Goal: Information Seeking & Learning: Learn about a topic

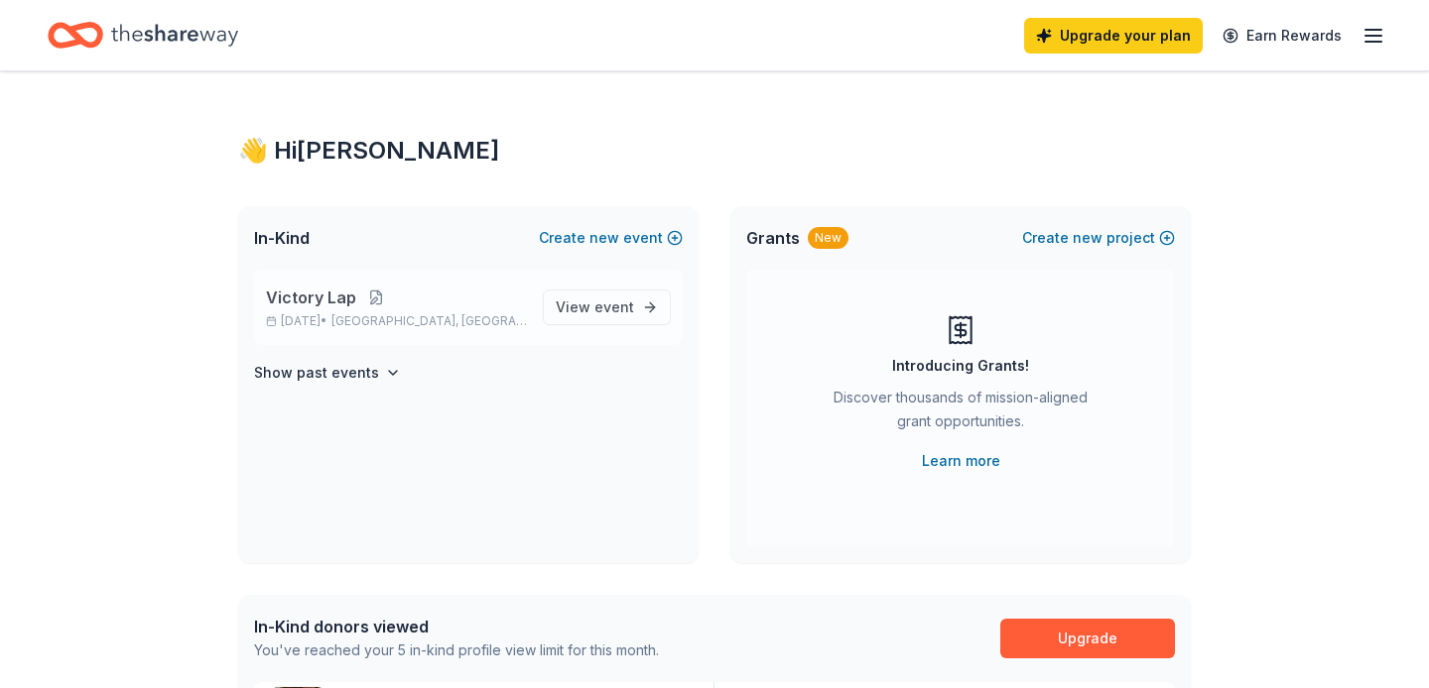
click at [356, 295] on button at bounding box center [376, 298] width 40 height 16
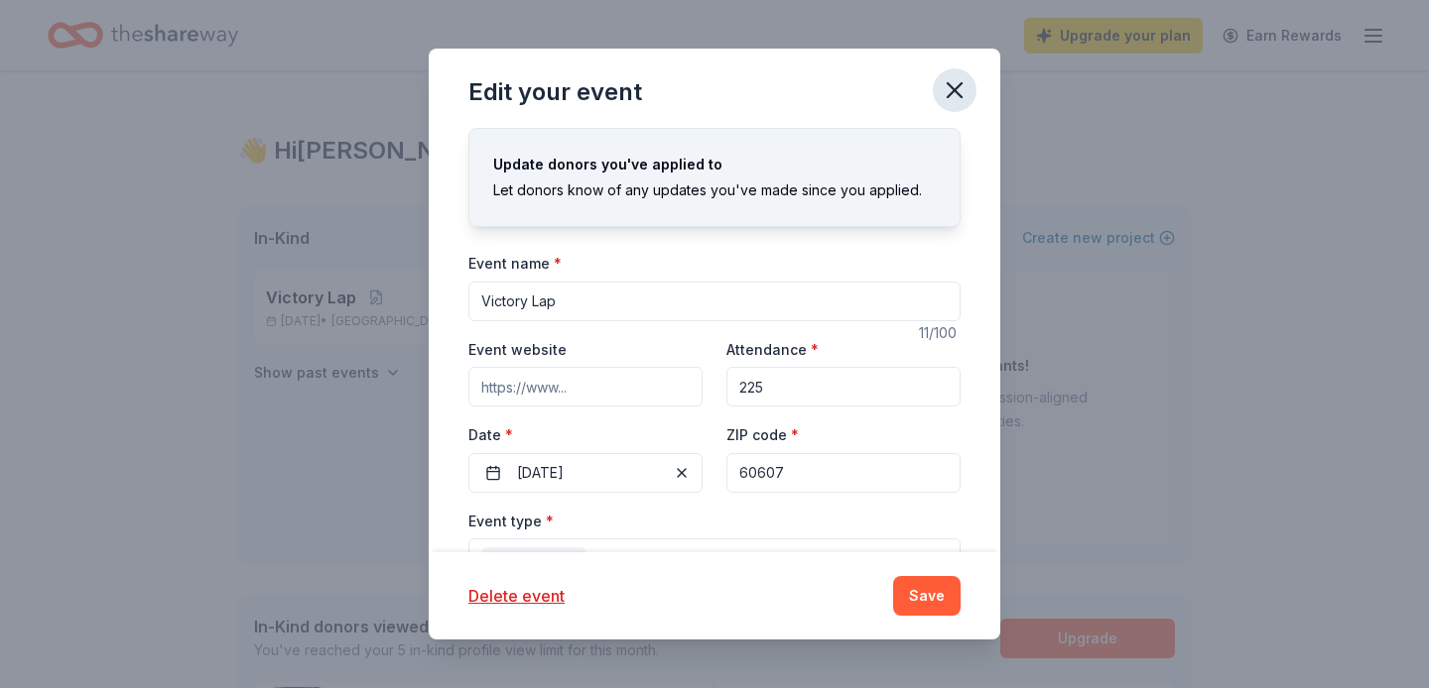
click at [964, 85] on icon "button" at bounding box center [954, 90] width 28 height 28
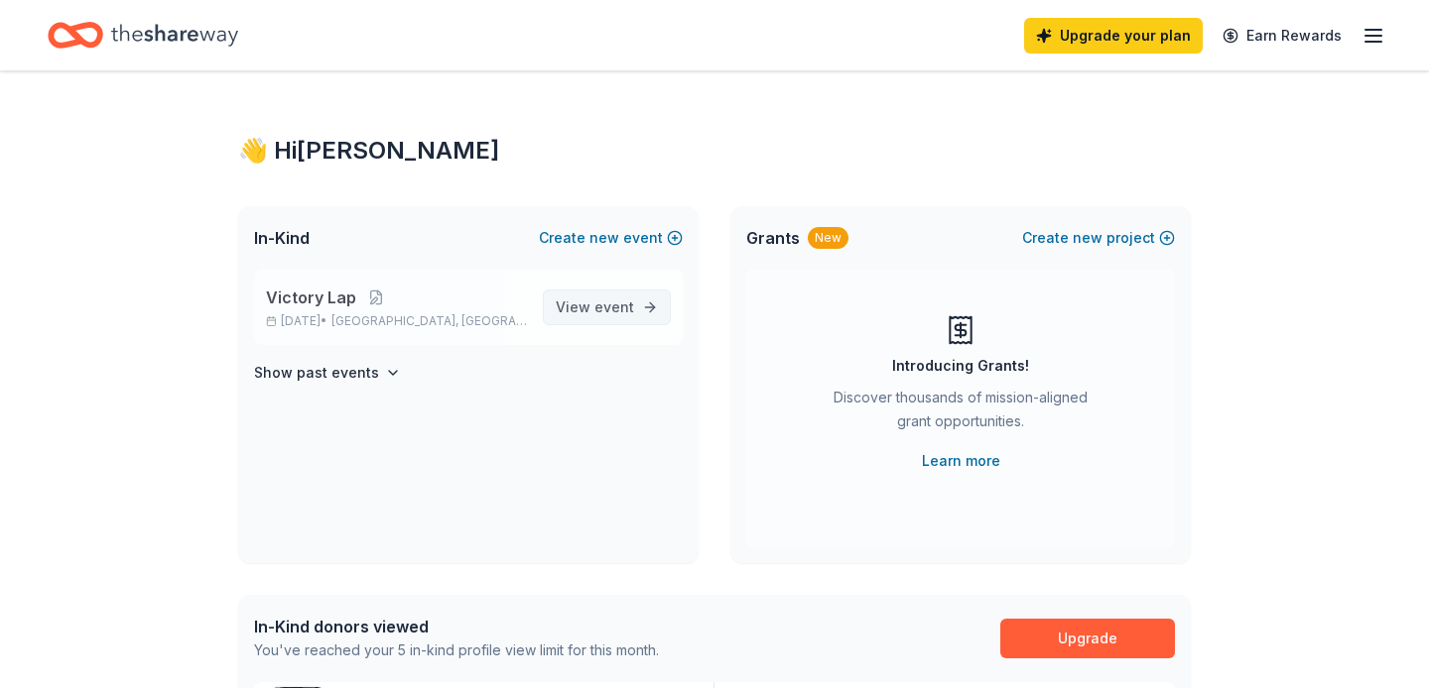
click at [610, 306] on span "event" at bounding box center [614, 307] width 40 height 17
click at [628, 311] on span "event" at bounding box center [614, 307] width 40 height 17
click at [626, 301] on span "event" at bounding box center [614, 307] width 40 height 17
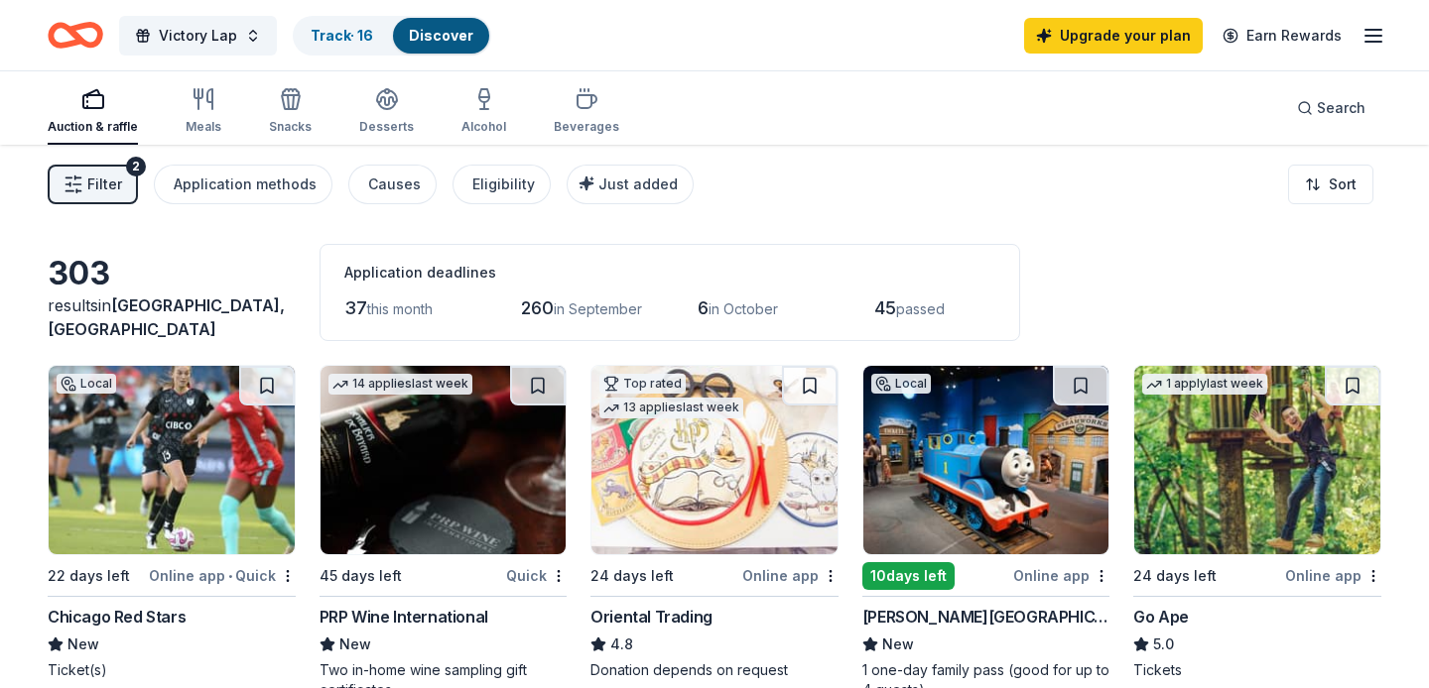
scroll to position [601, 0]
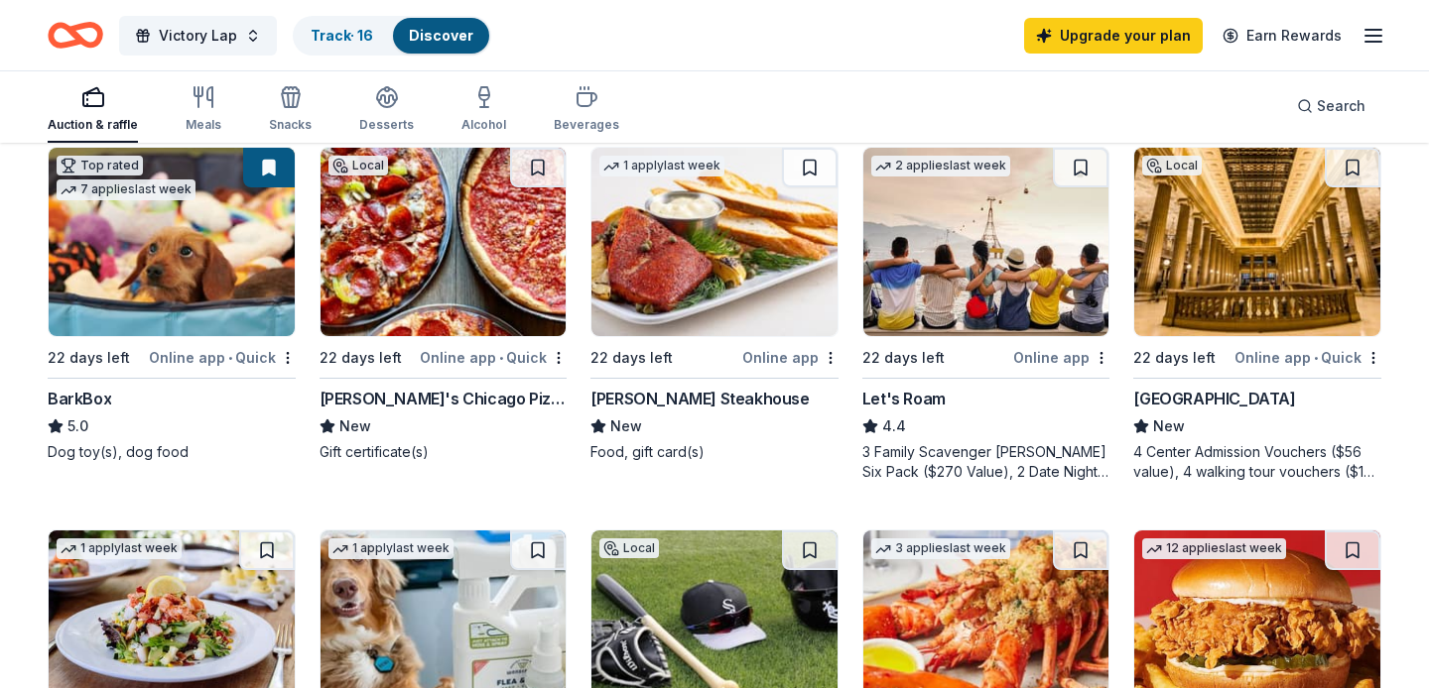
click at [1295, 404] on div "Chicago Architecture Center" at bounding box center [1214, 399] width 162 height 24
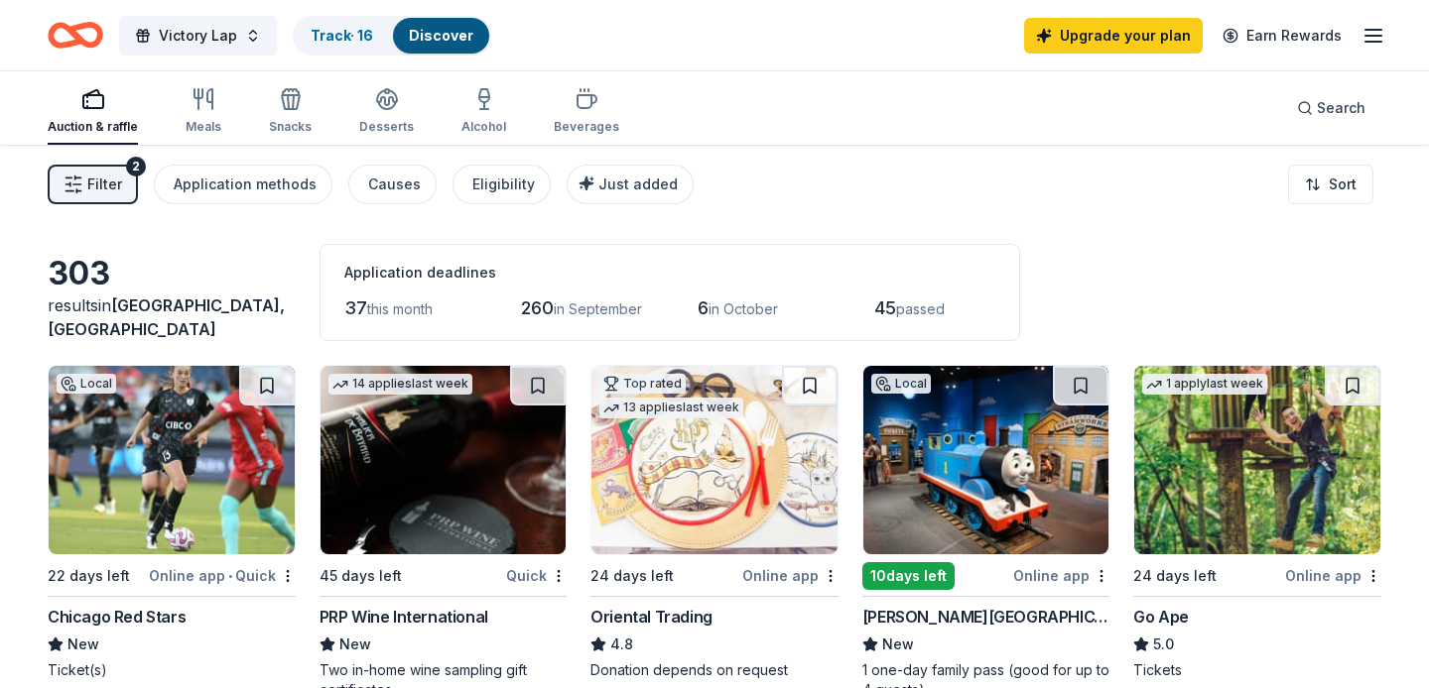
scroll to position [0, 0]
click at [120, 186] on span "Filter" at bounding box center [104, 185] width 35 height 24
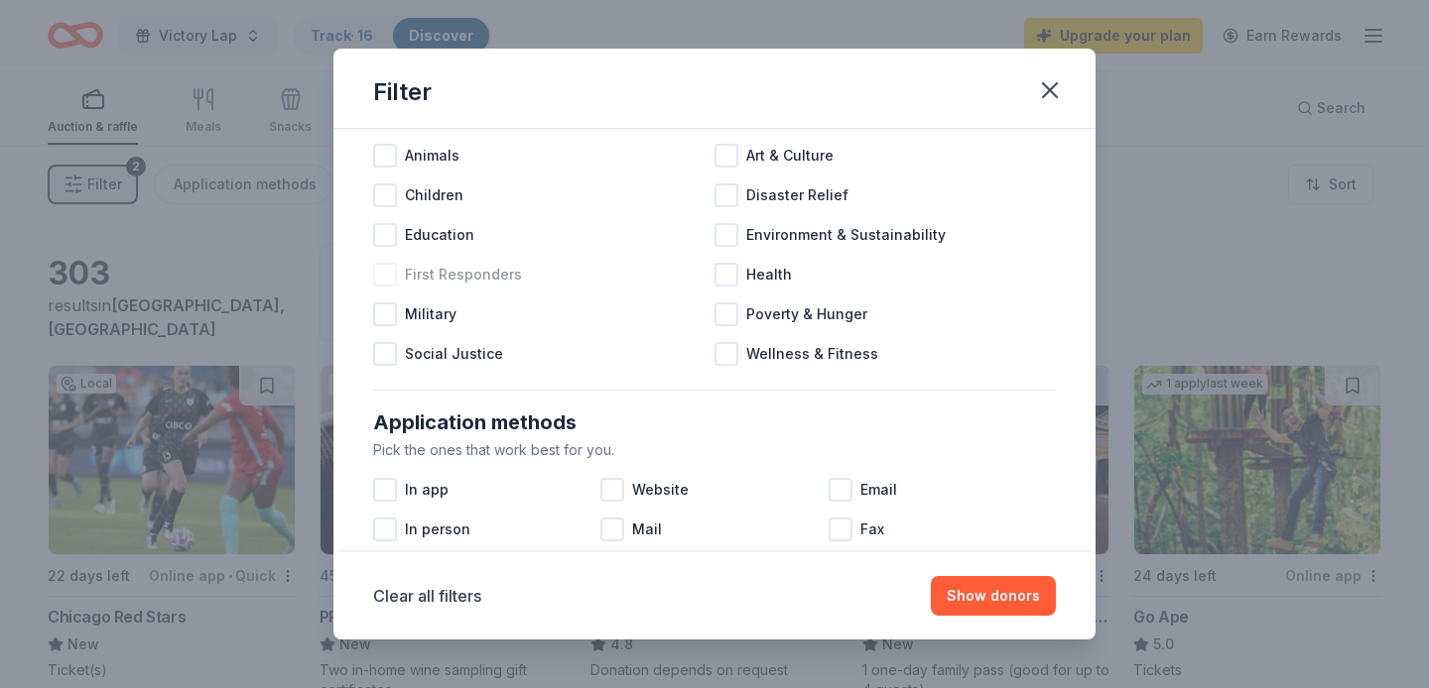
scroll to position [70, 0]
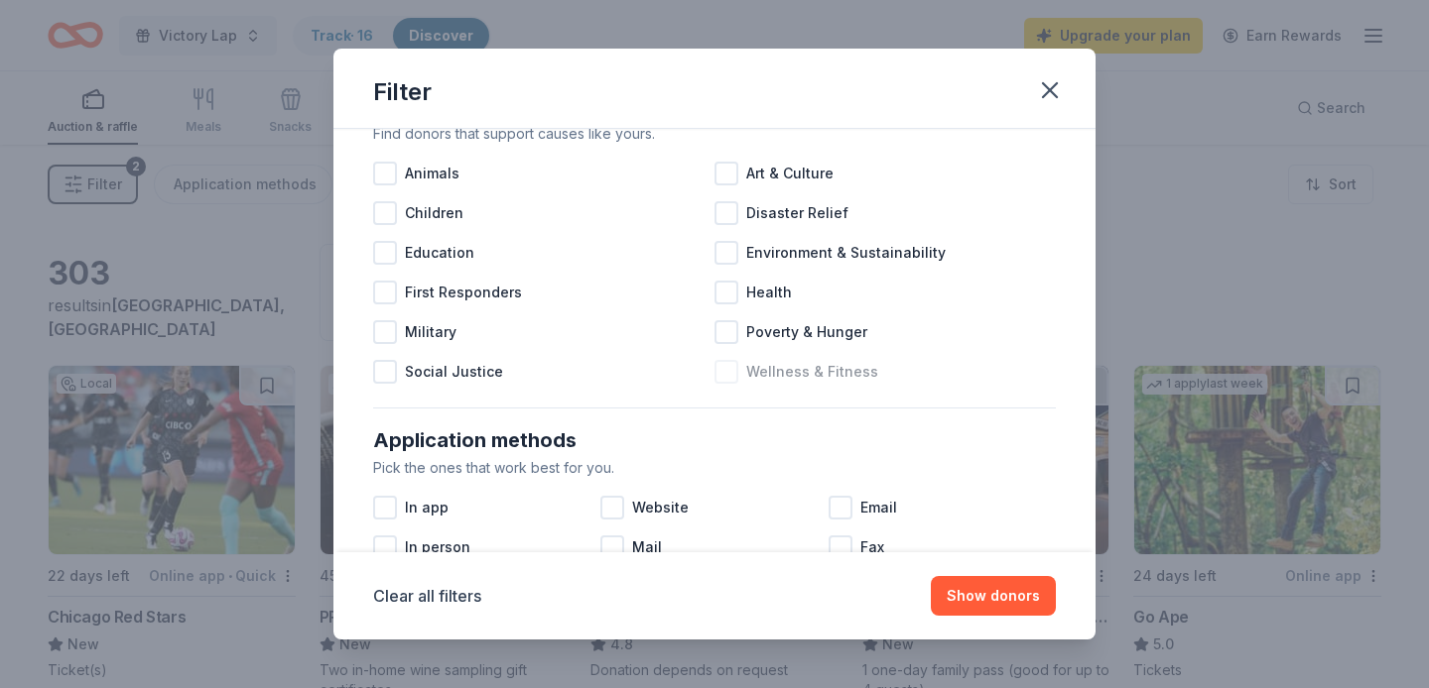
click at [729, 370] on div at bounding box center [726, 372] width 24 height 24
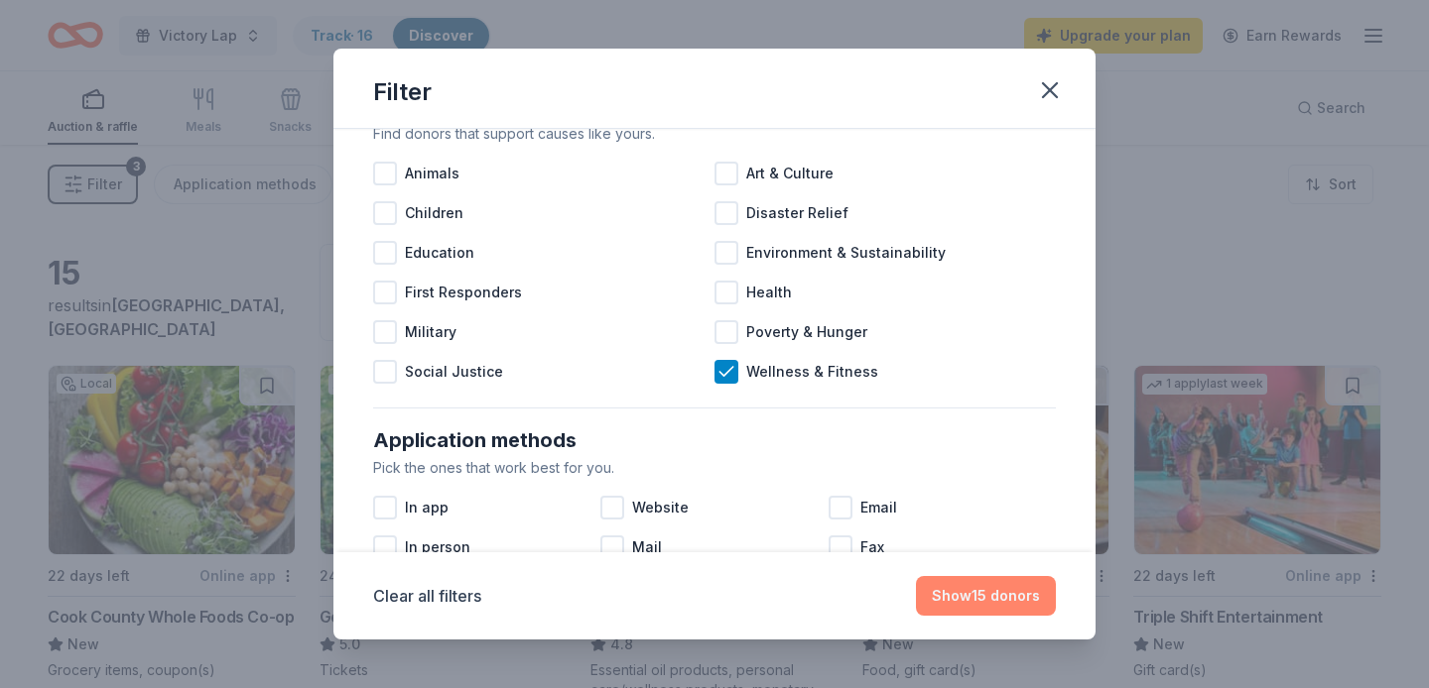
click at [986, 603] on button "Show 15 donors" at bounding box center [986, 596] width 140 height 40
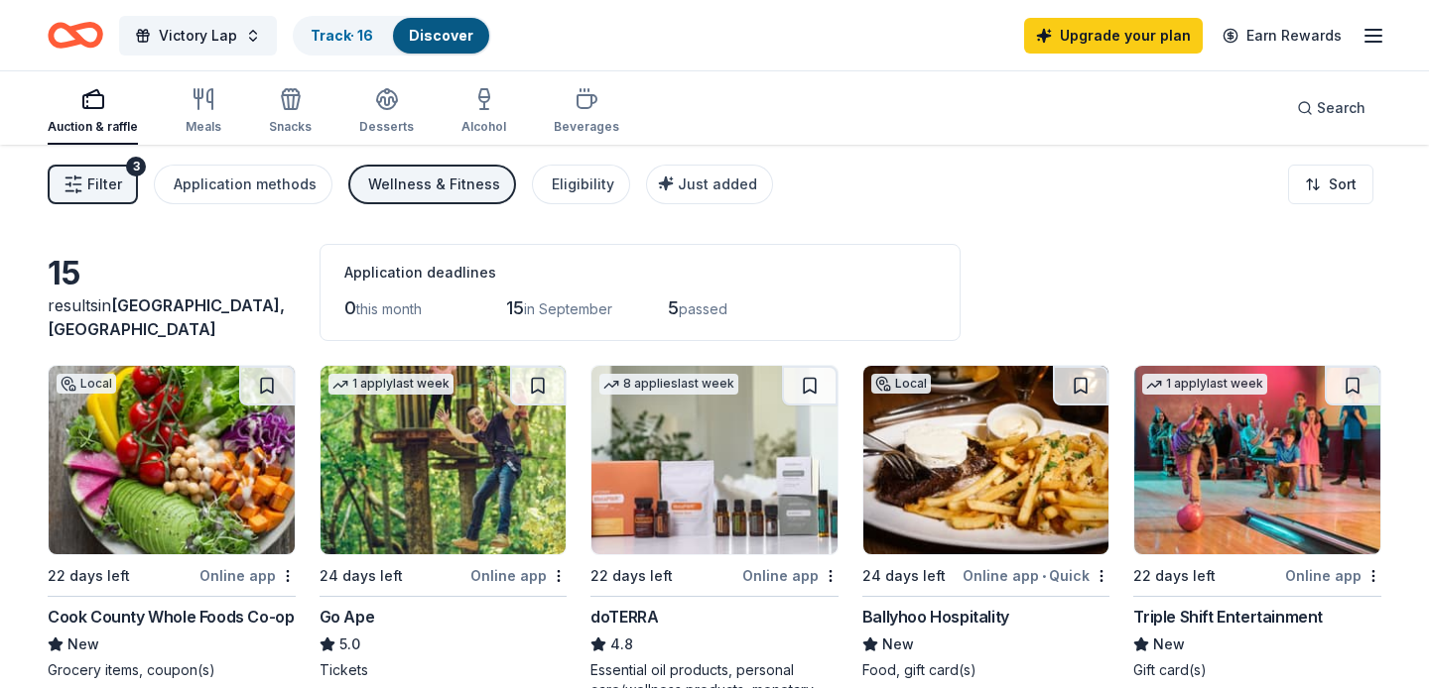
click at [131, 177] on button "Filter 3" at bounding box center [93, 185] width 90 height 40
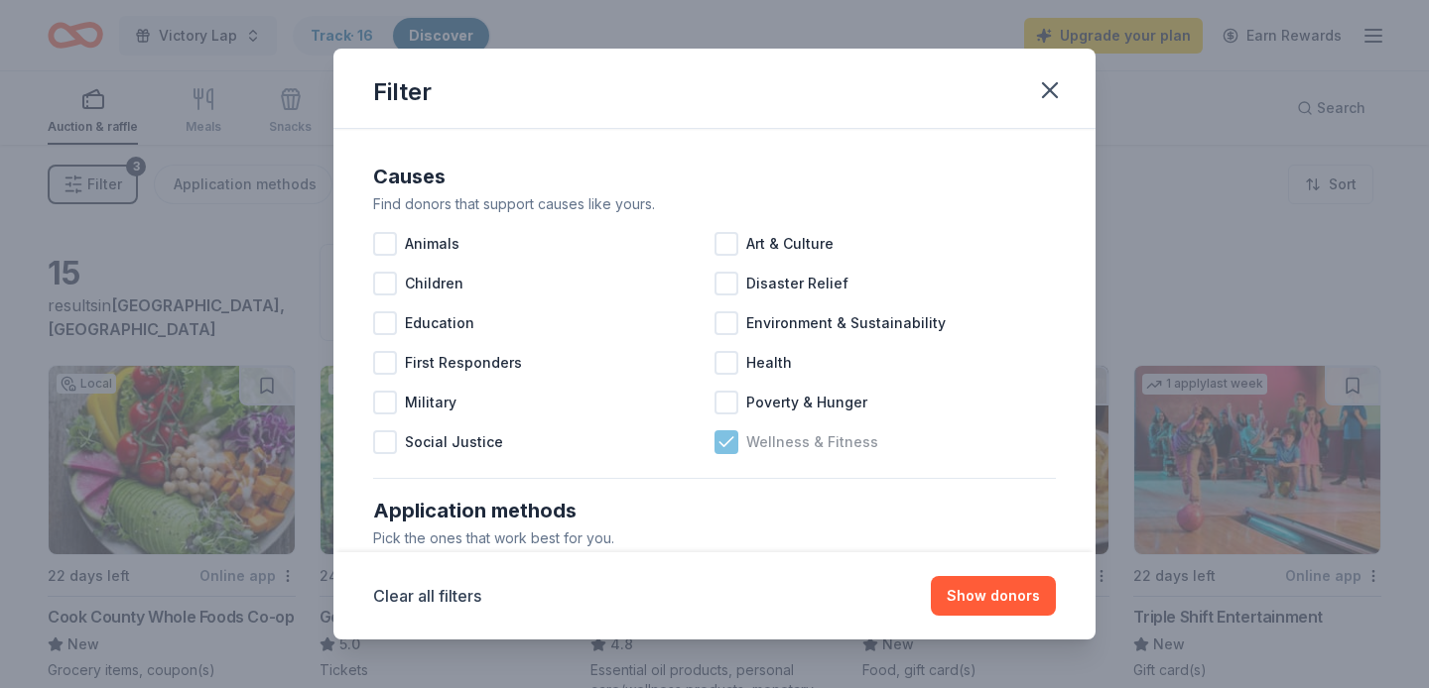
click at [738, 437] on div "Wellness & Fitness" at bounding box center [884, 443] width 341 height 40
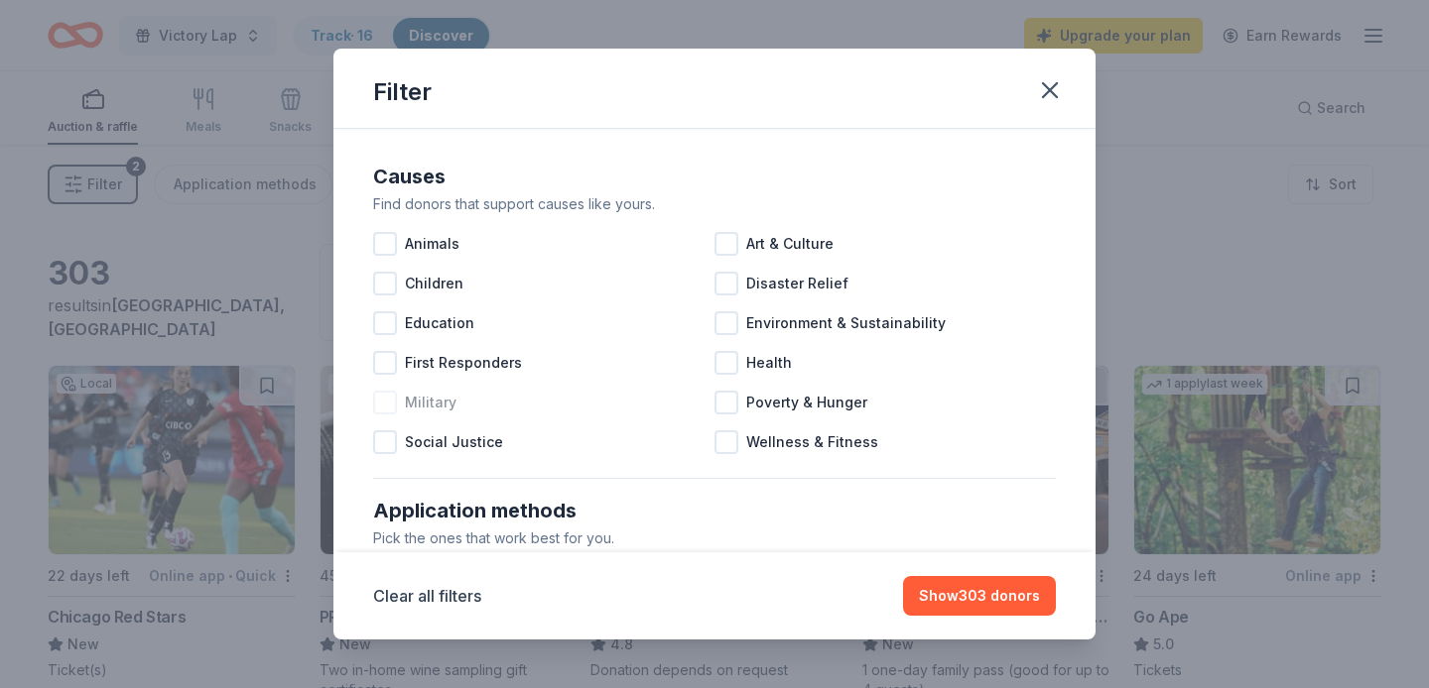
click at [387, 399] on div at bounding box center [385, 403] width 24 height 24
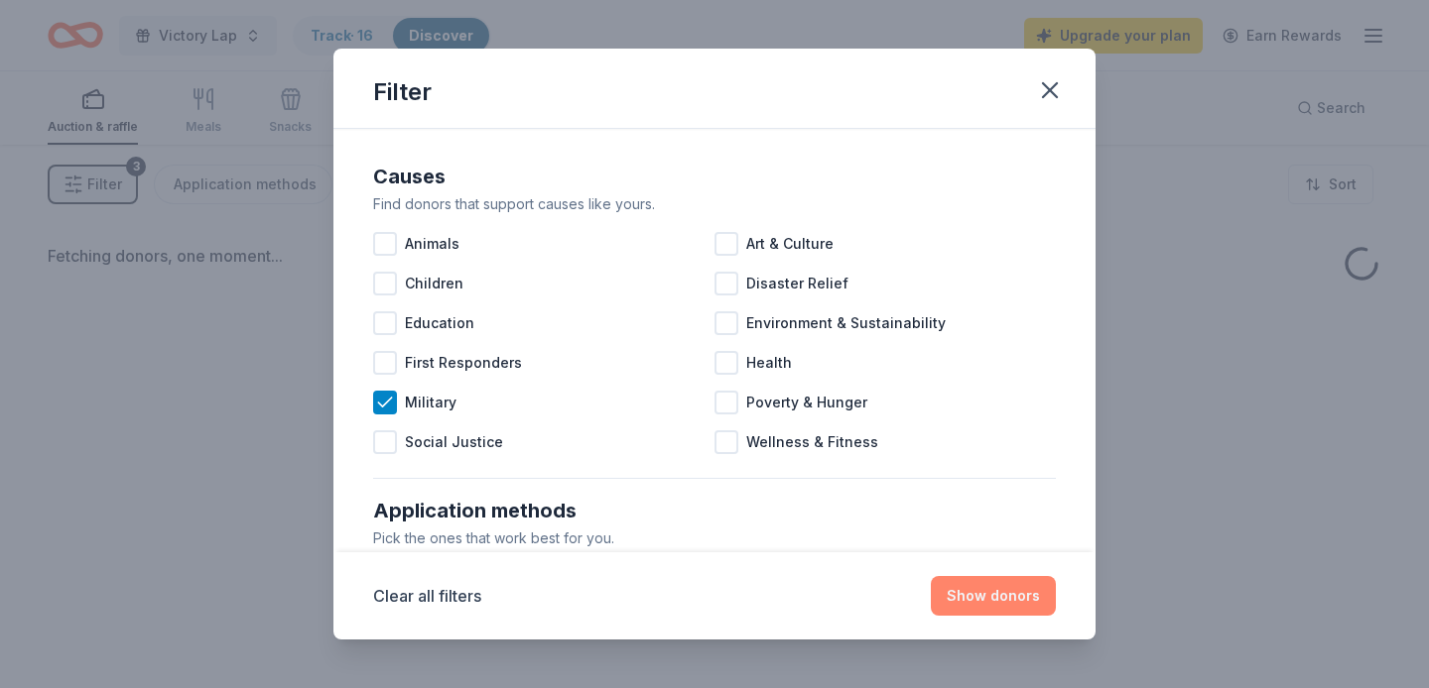
click at [971, 593] on button "Show donors" at bounding box center [993, 596] width 125 height 40
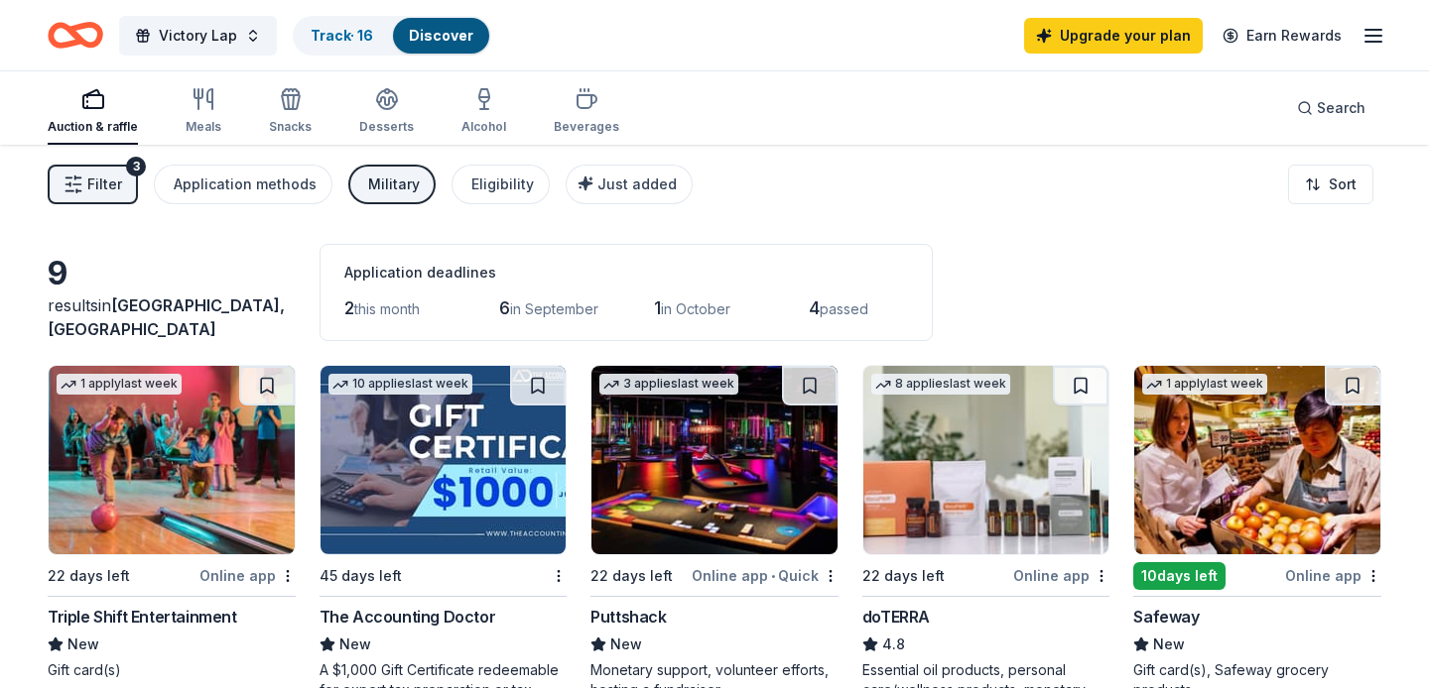
click at [103, 171] on button "Filter 3" at bounding box center [93, 185] width 90 height 40
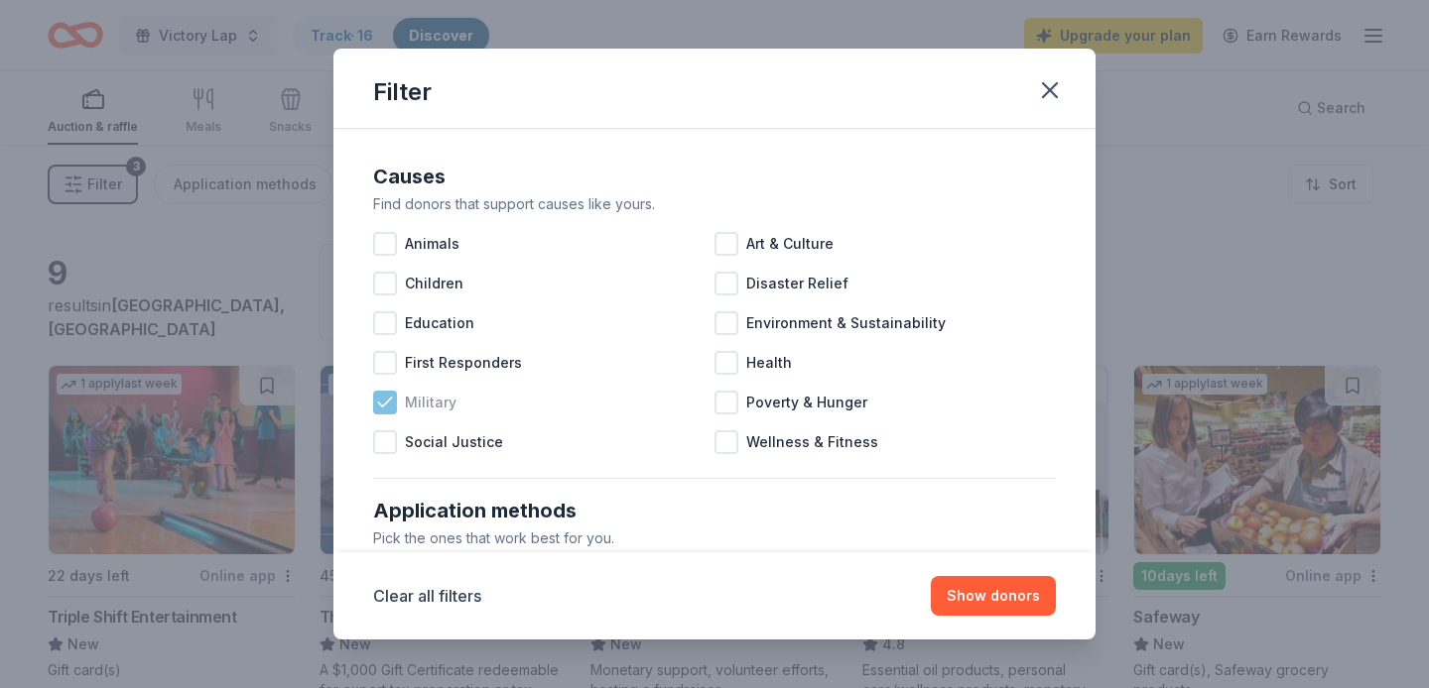
click at [383, 396] on icon at bounding box center [385, 403] width 20 height 20
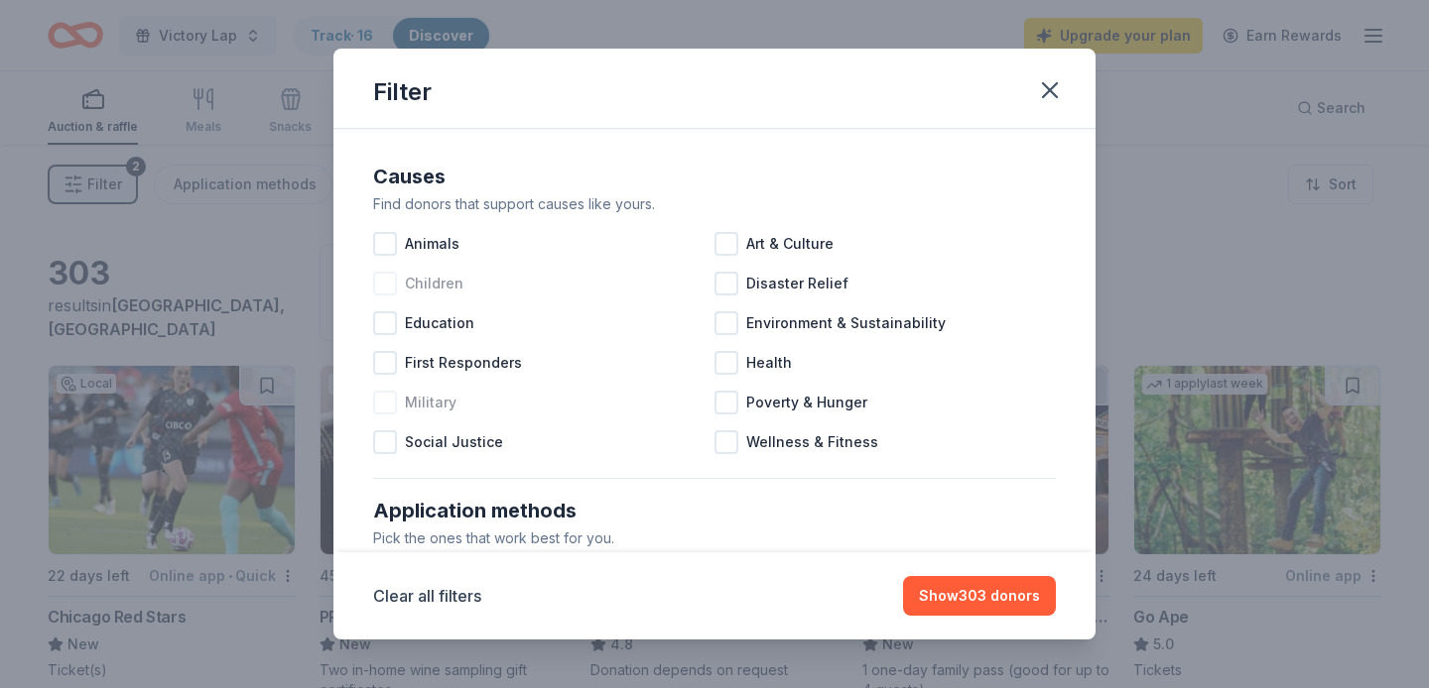
click at [388, 286] on div at bounding box center [385, 284] width 24 height 24
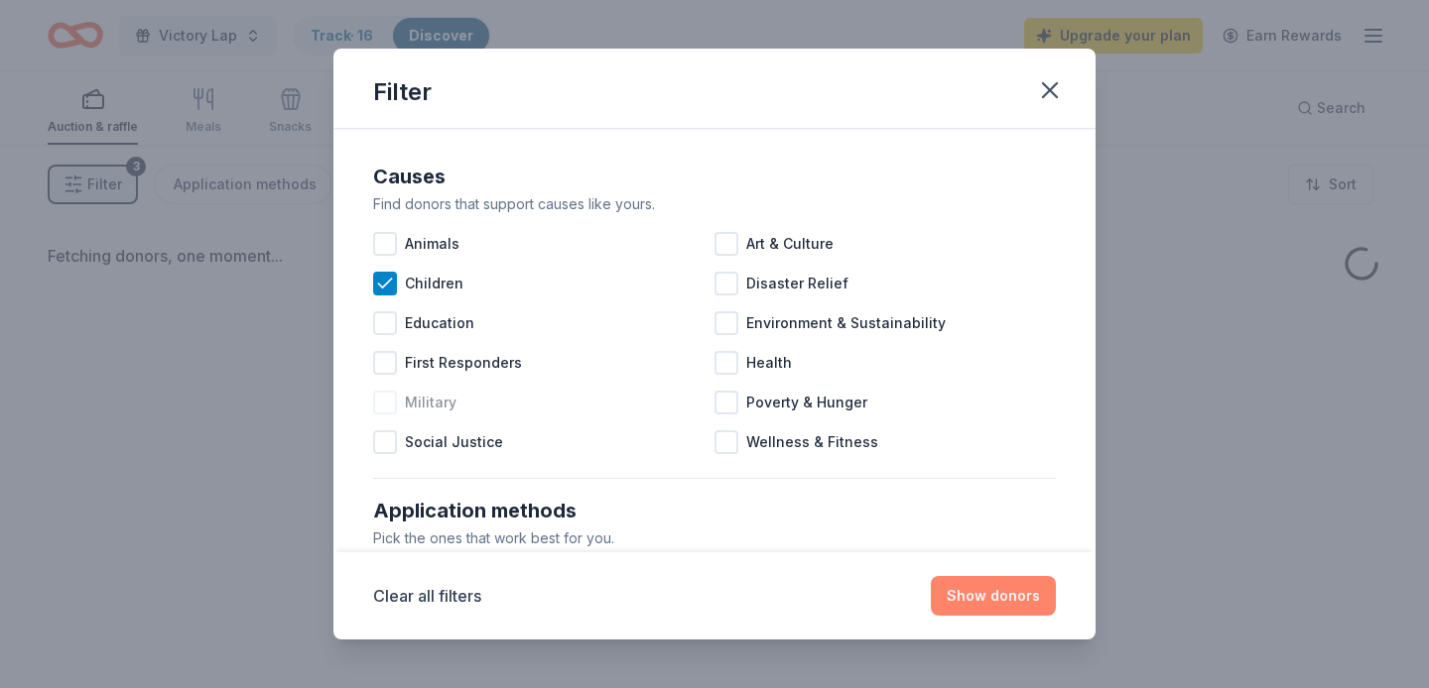
click at [968, 604] on button "Show donors" at bounding box center [993, 596] width 125 height 40
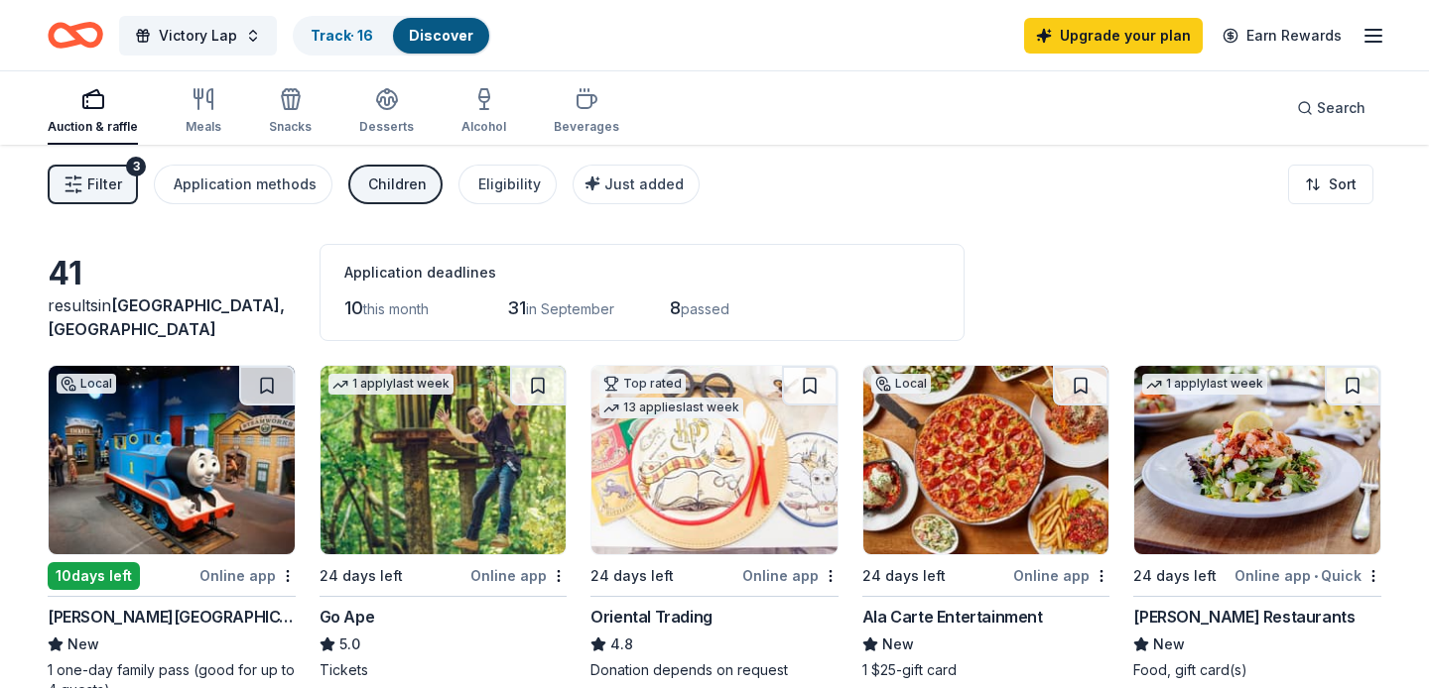
click at [105, 162] on div "Filter 3 Application methods Children Eligibility Just added Sort" at bounding box center [714, 184] width 1429 height 79
click at [105, 166] on button "Filter 3" at bounding box center [93, 185] width 90 height 40
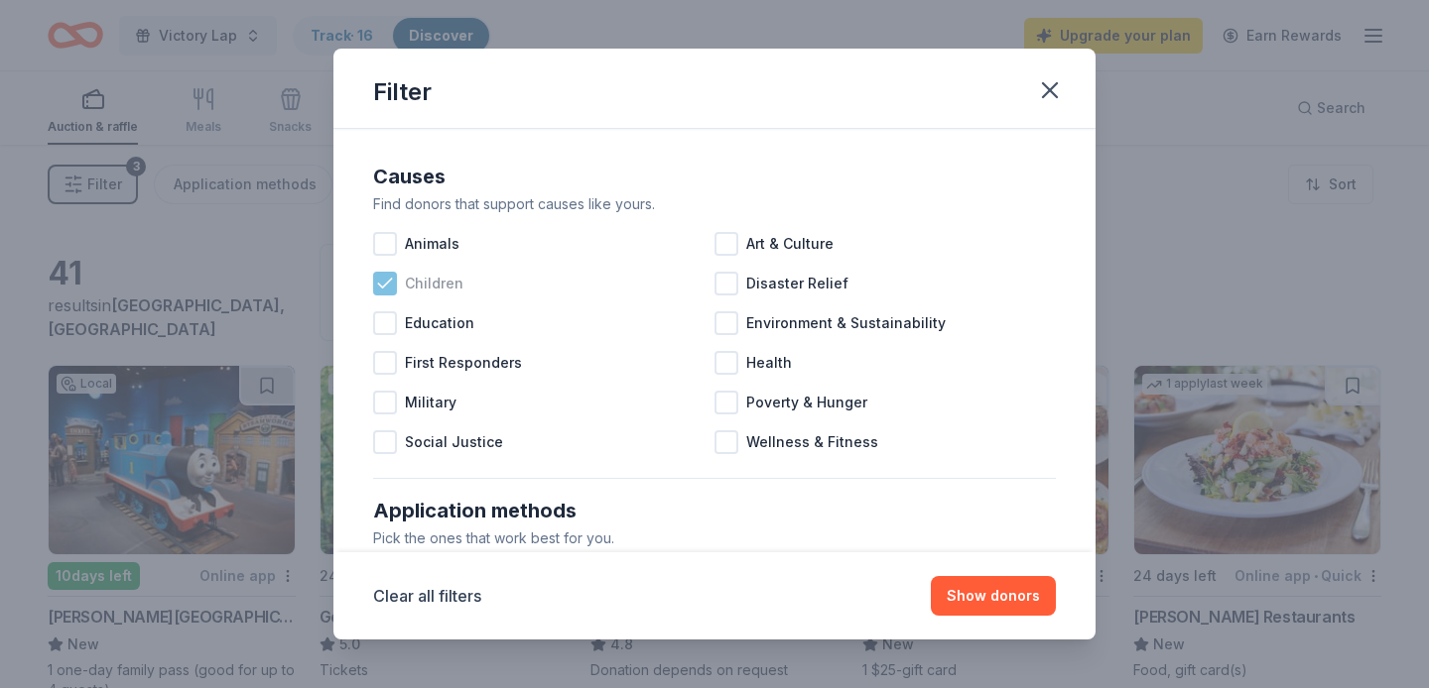
click at [387, 287] on icon at bounding box center [385, 284] width 20 height 20
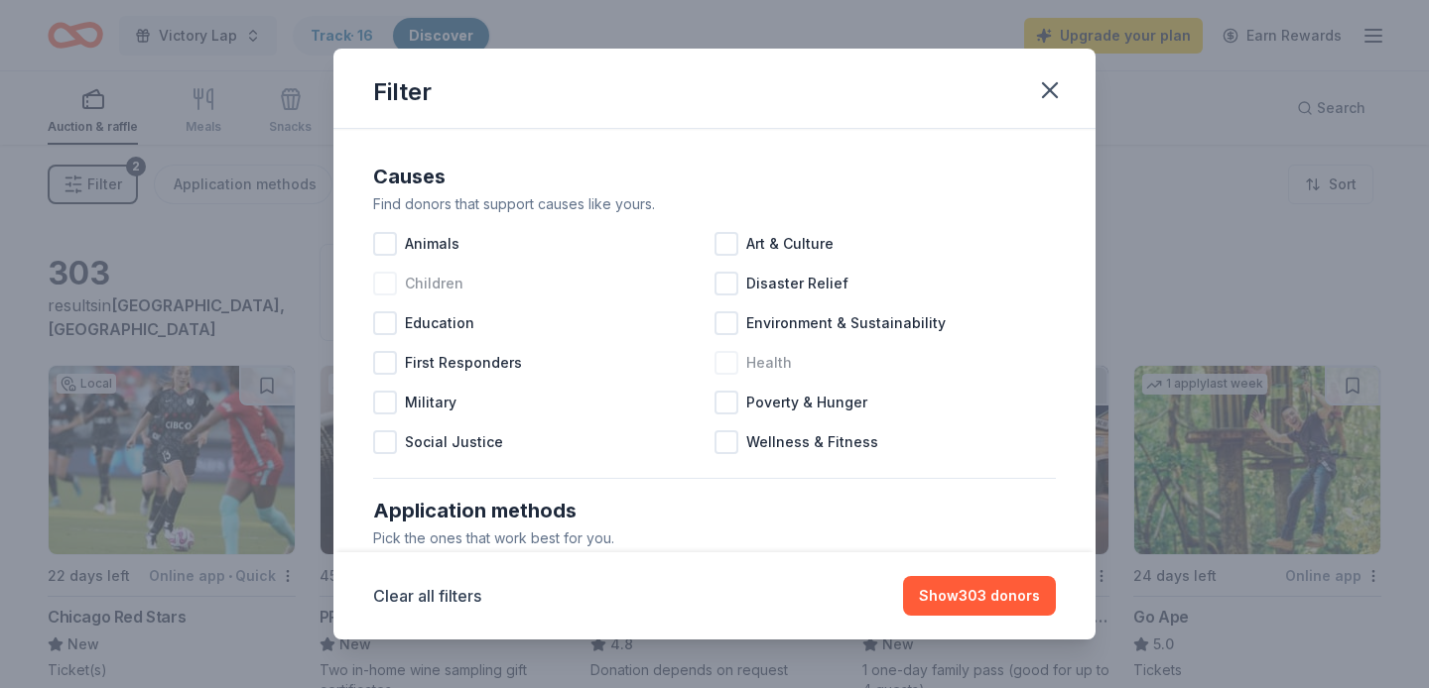
click at [723, 378] on div "Health" at bounding box center [884, 363] width 341 height 40
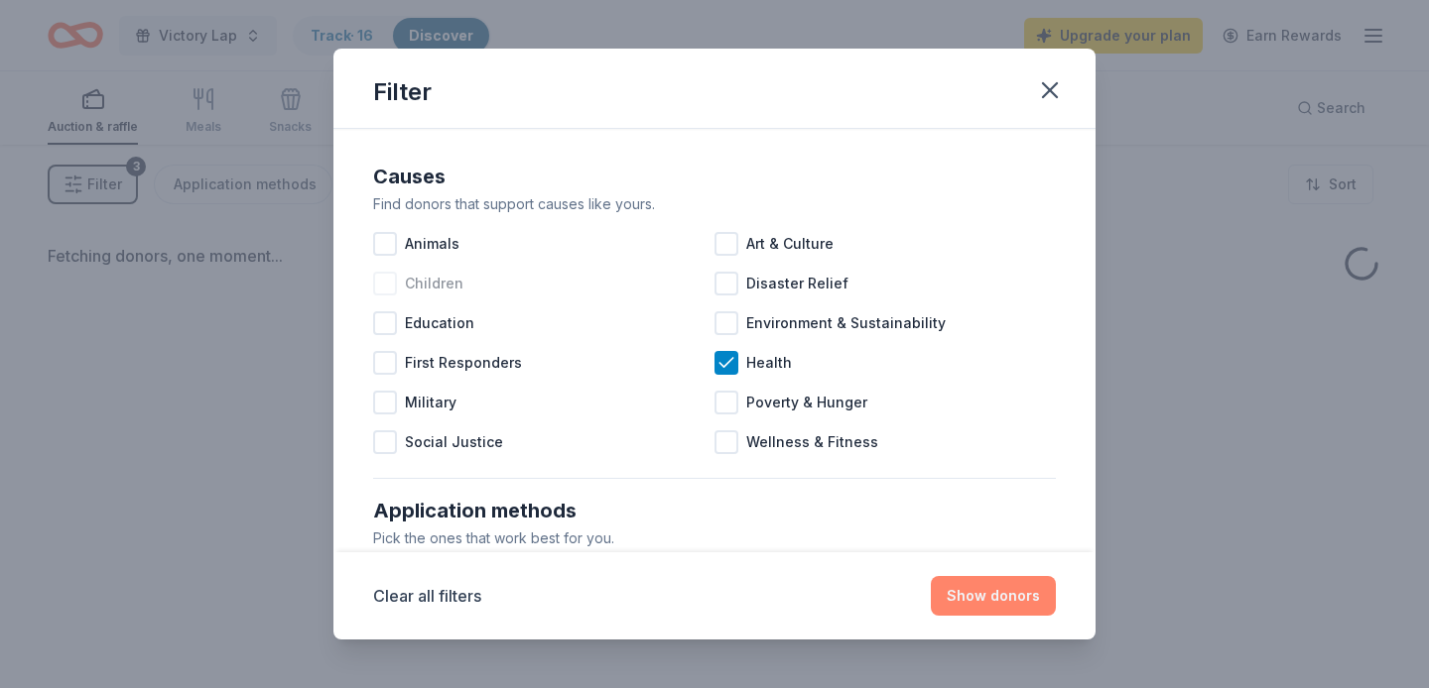
click at [975, 601] on button "Show donors" at bounding box center [993, 596] width 125 height 40
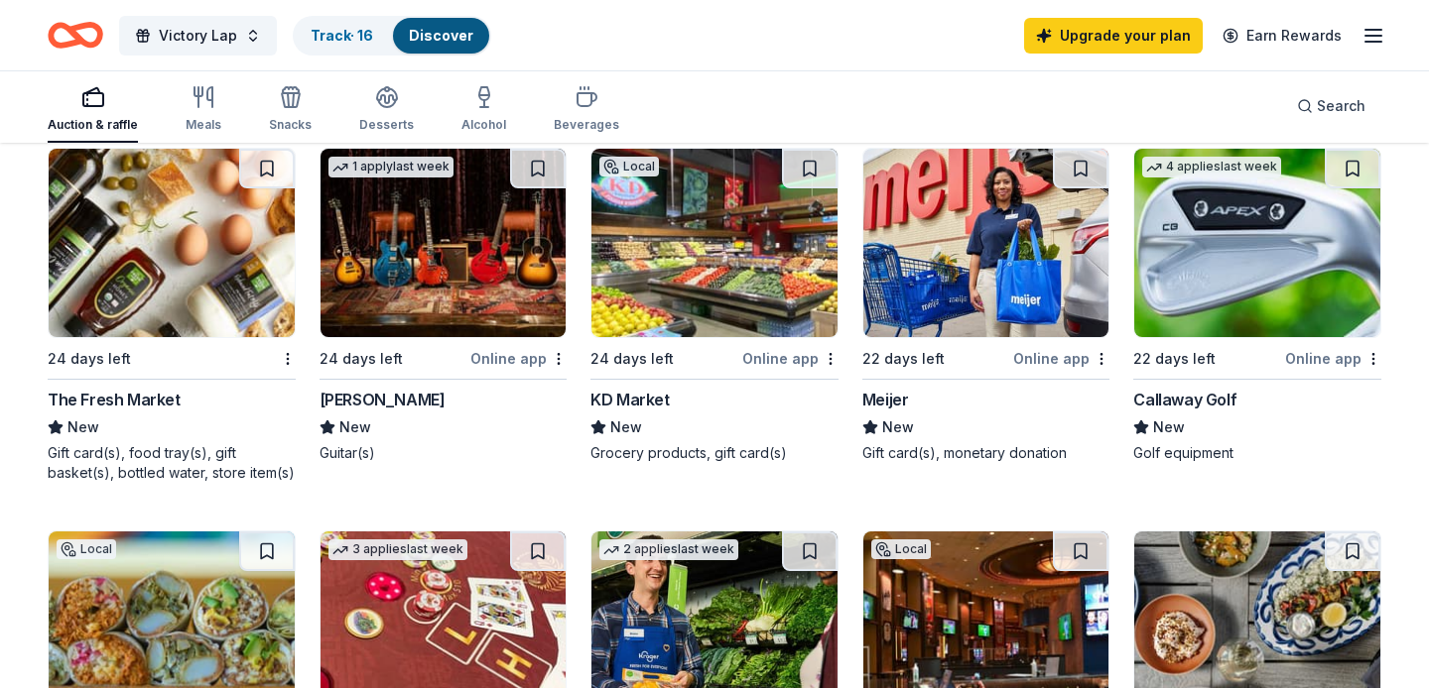
scroll to position [780, 0]
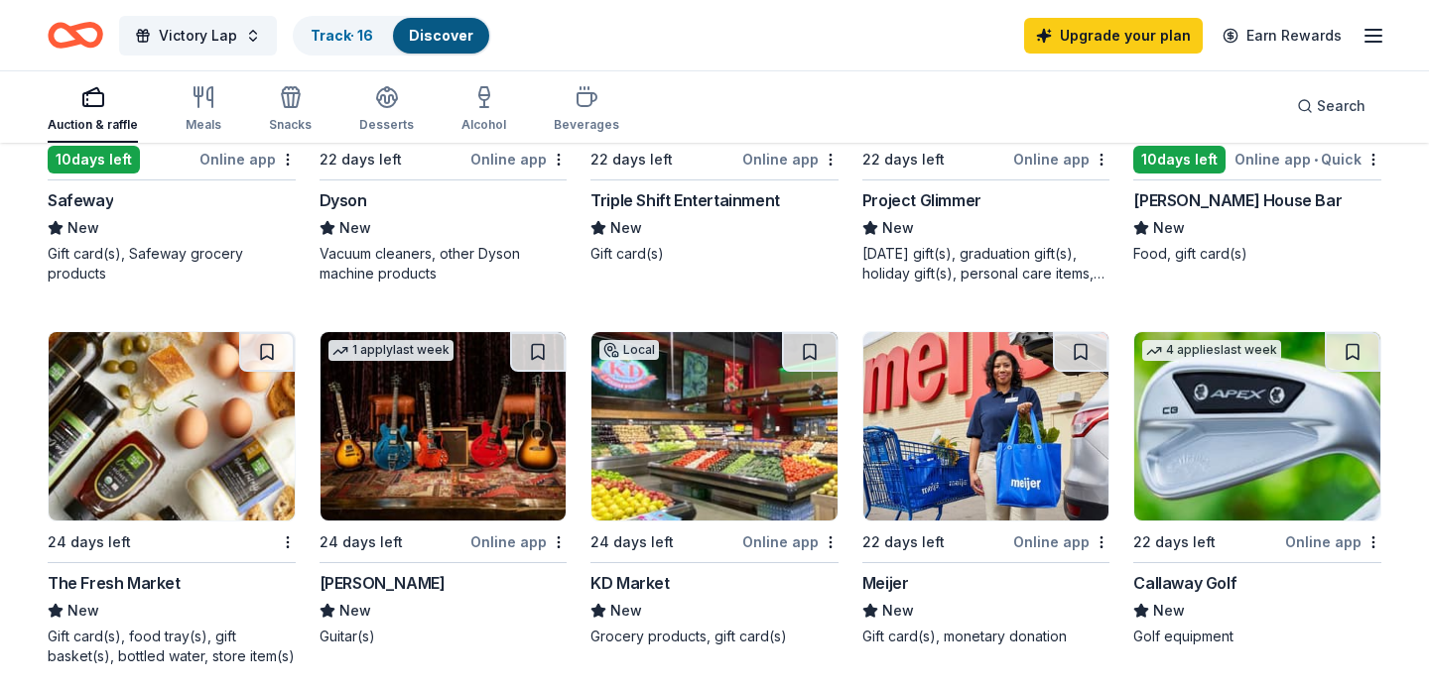
click at [470, 460] on img at bounding box center [443, 426] width 246 height 188
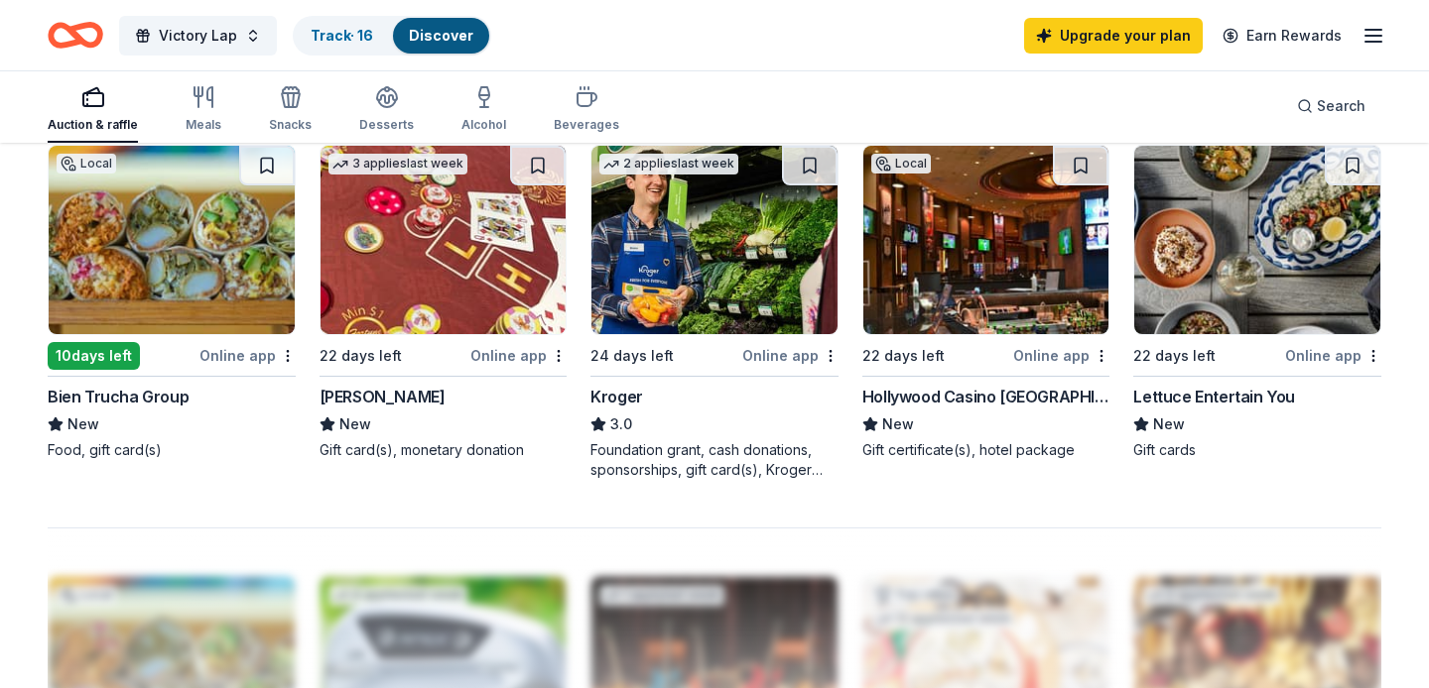
scroll to position [1351, 0]
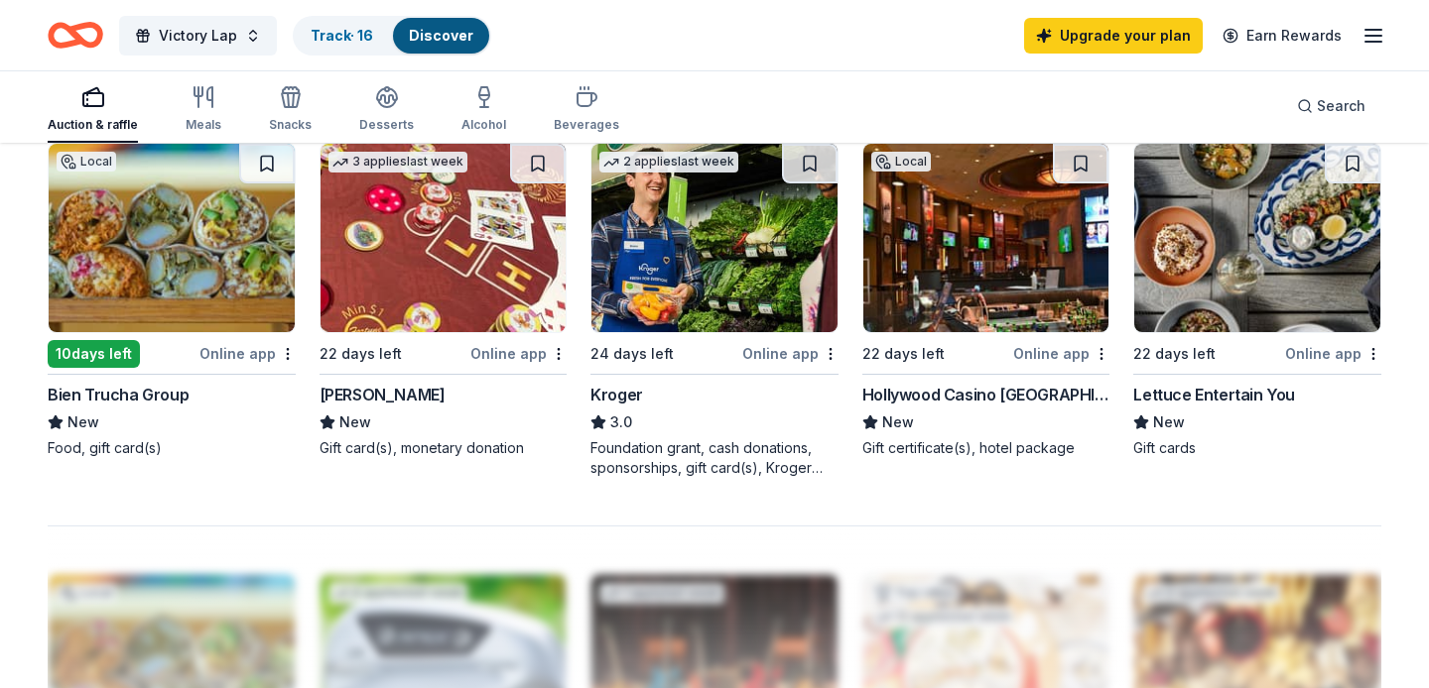
click at [964, 307] on img at bounding box center [986, 238] width 246 height 188
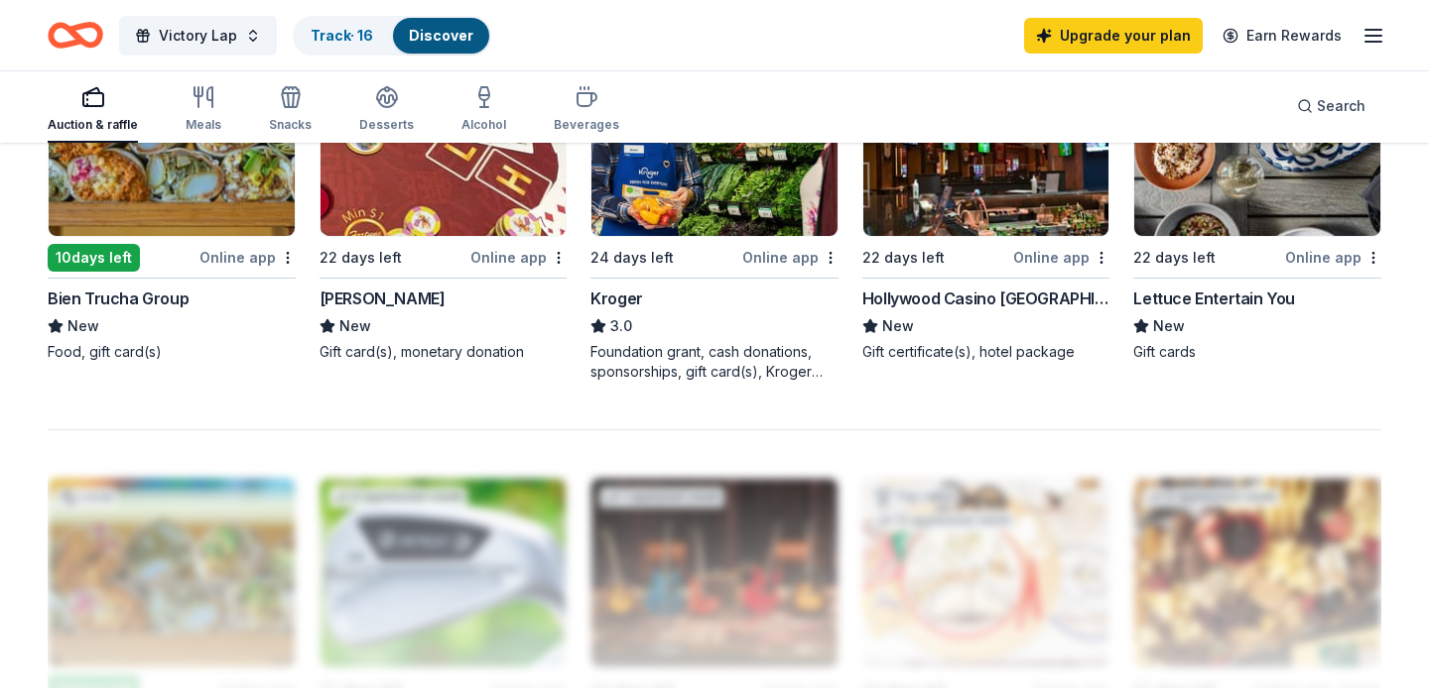
scroll to position [1445, 0]
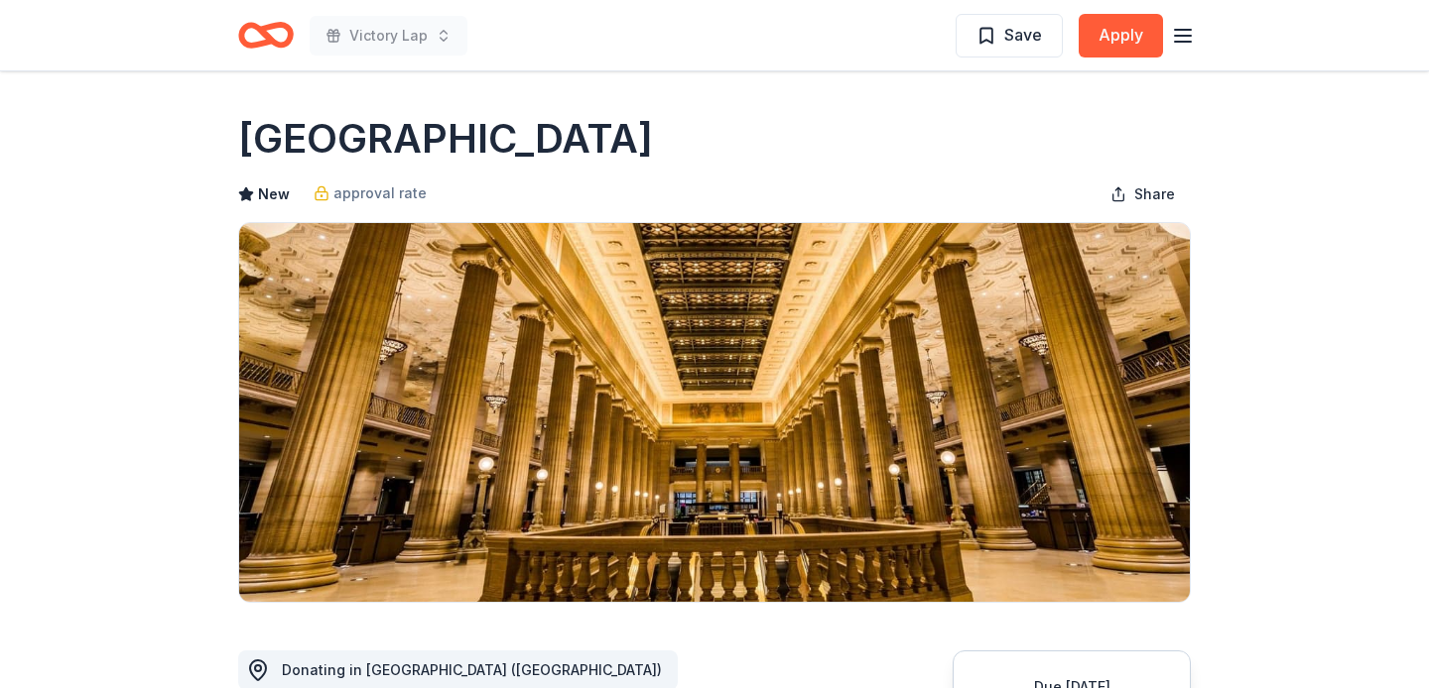
scroll to position [184, 0]
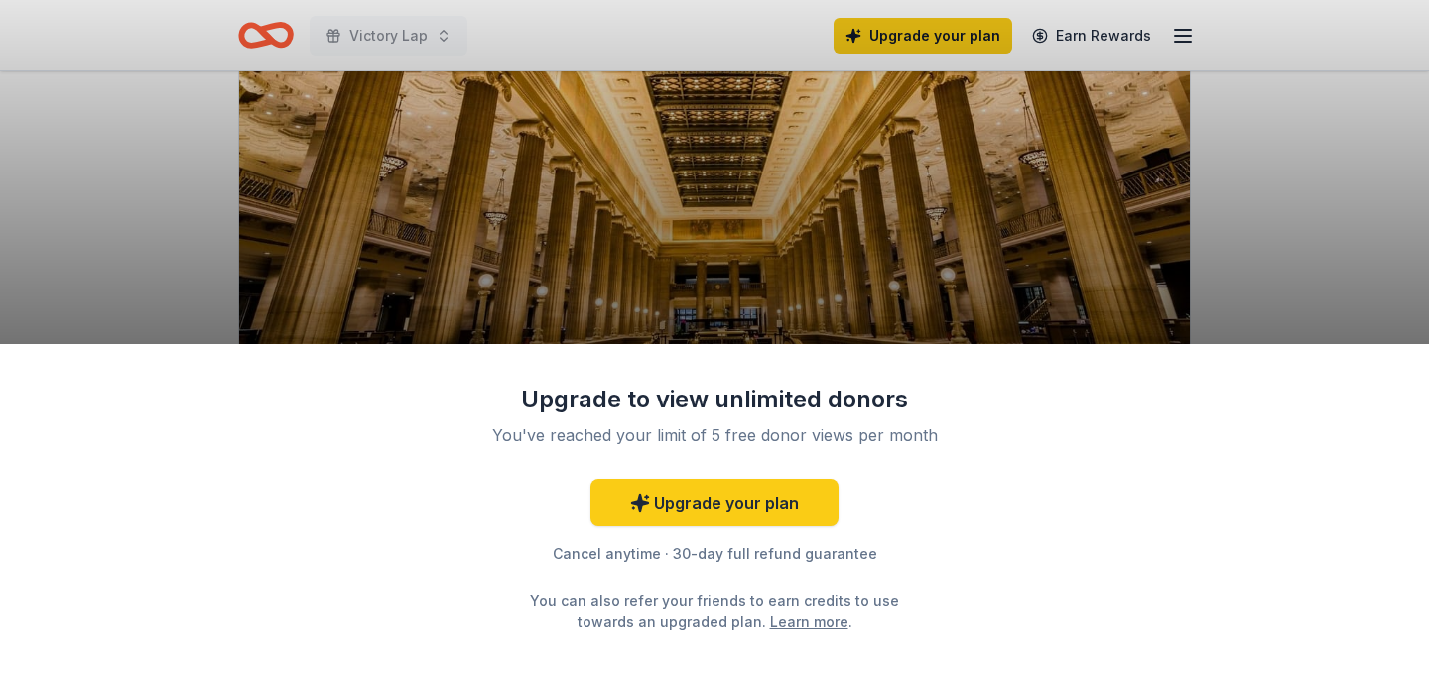
click at [990, 313] on div "Upgrade to view unlimited donors You've reached your limit of 5 free donor view…" at bounding box center [714, 344] width 1429 height 688
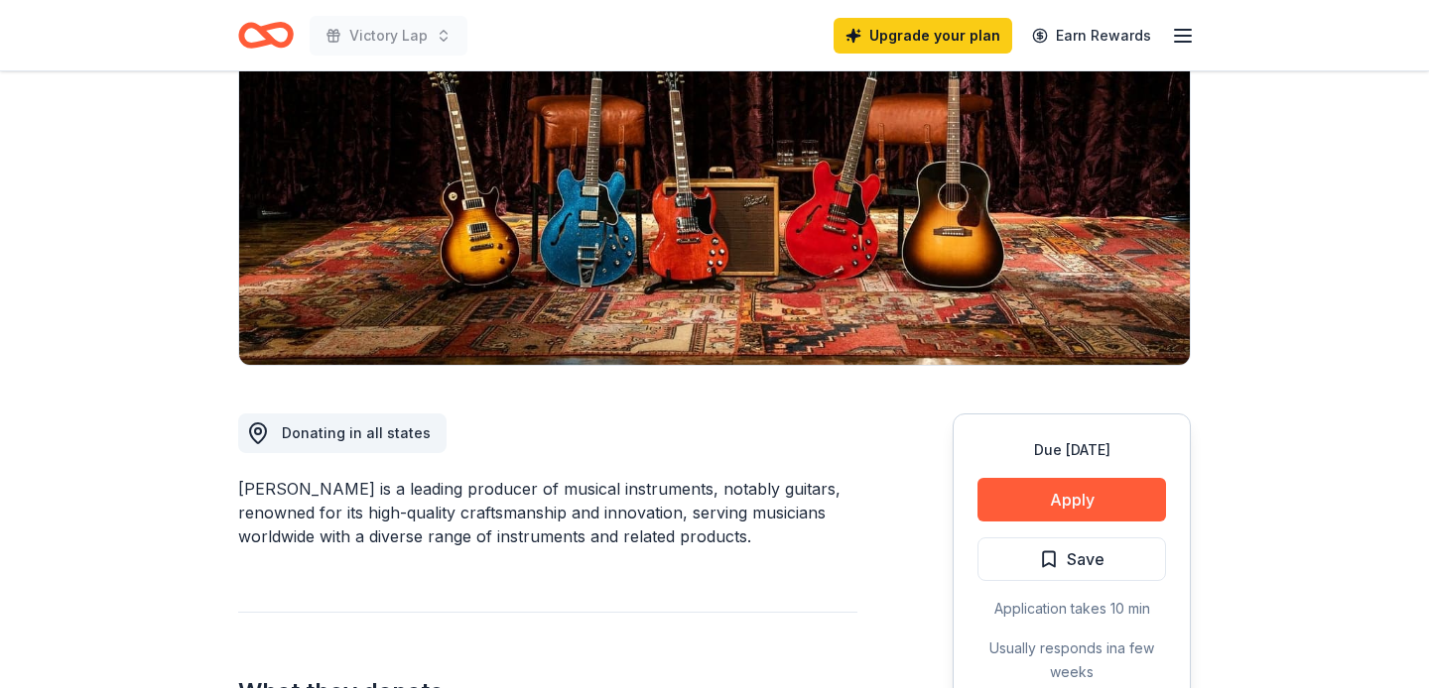
scroll to position [250, 0]
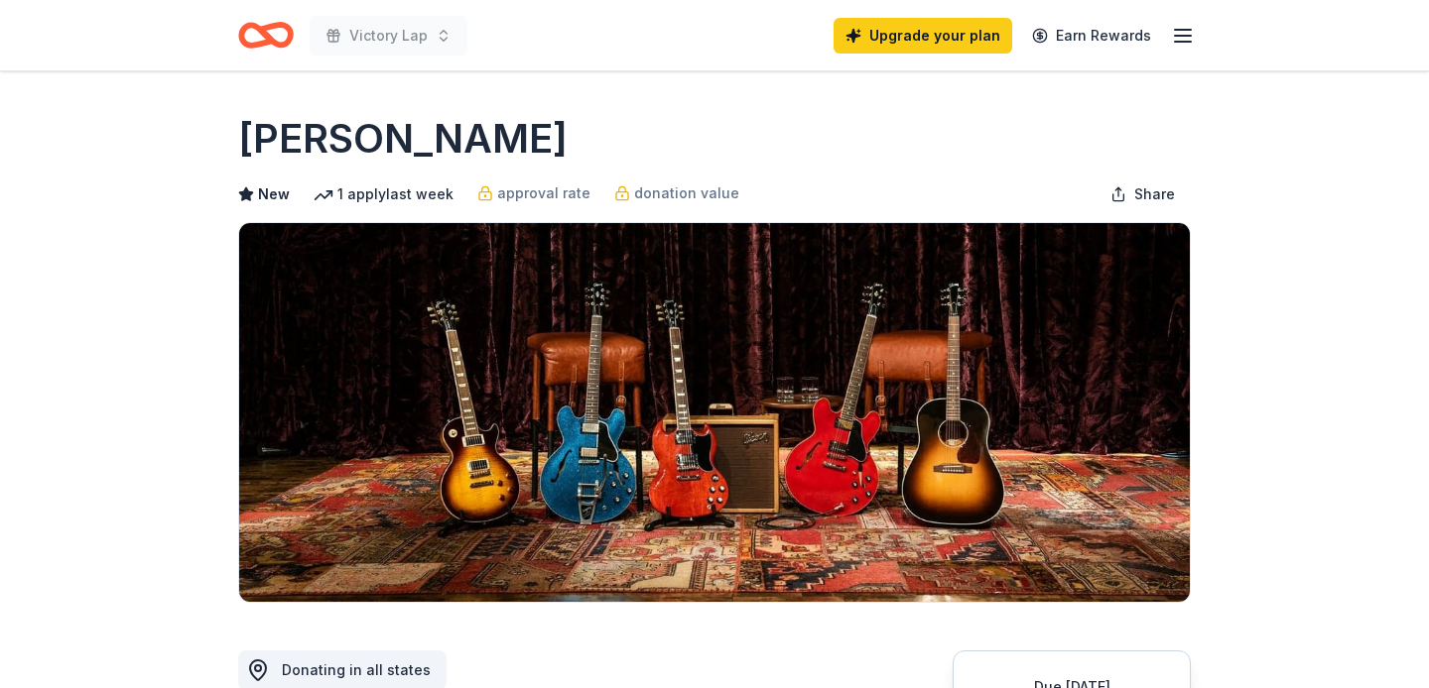
scroll to position [250, 0]
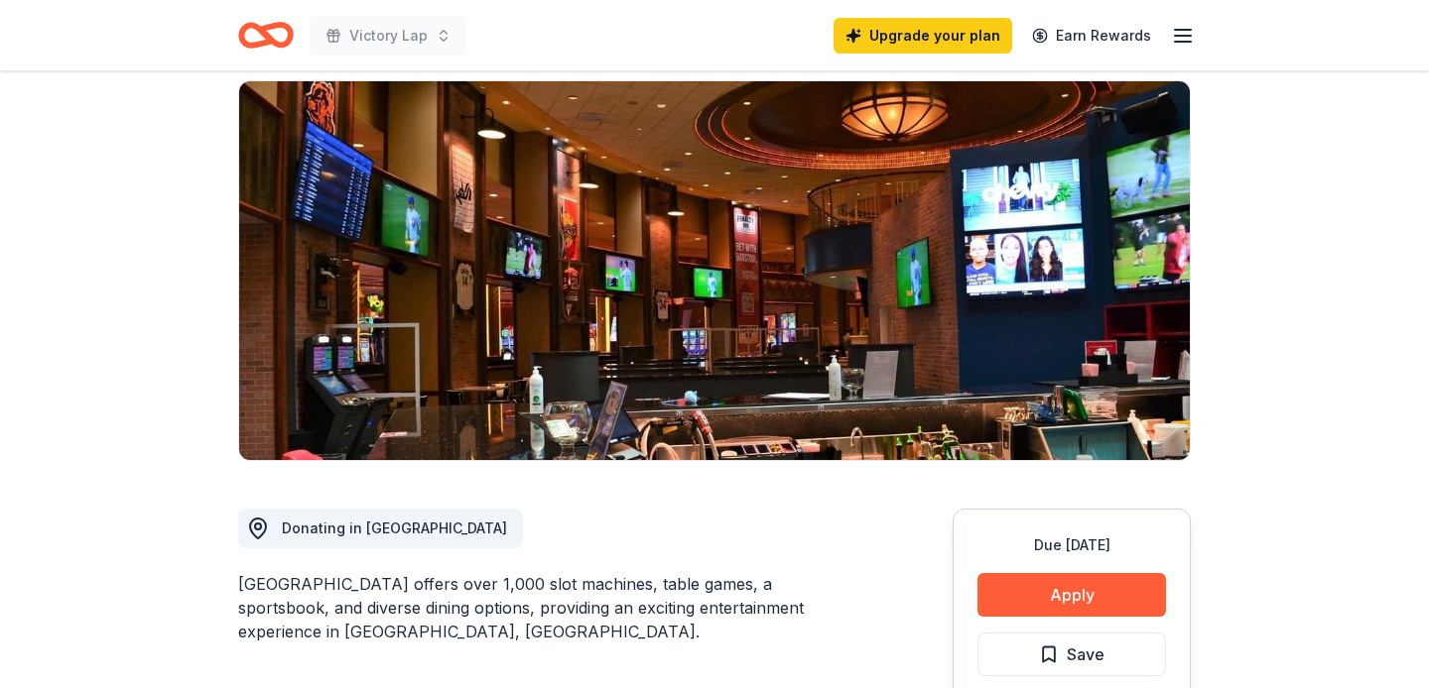
scroll to position [323, 0]
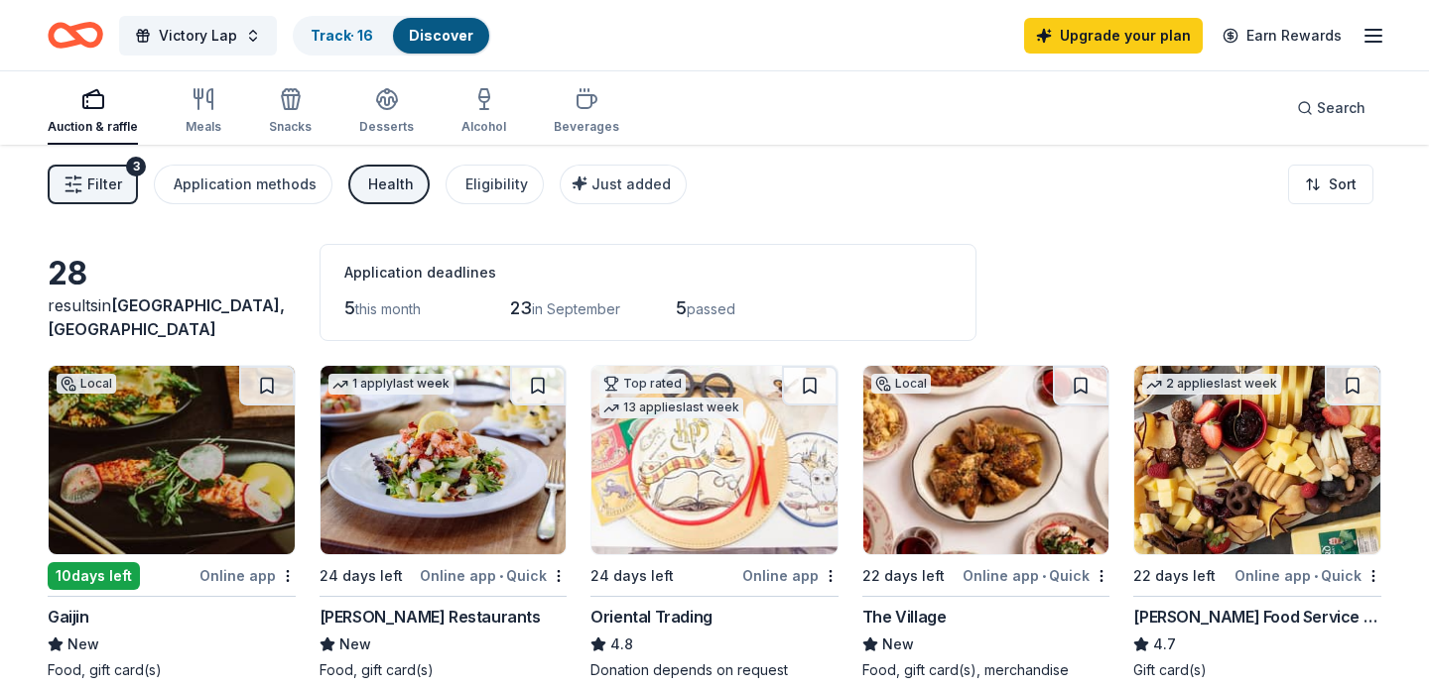
click at [685, 0] on div "Victory Lap Track · 16 Discover Upgrade your plan Earn Rewards" at bounding box center [714, 35] width 1429 height 70
